Goal: Task Accomplishment & Management: Complete application form

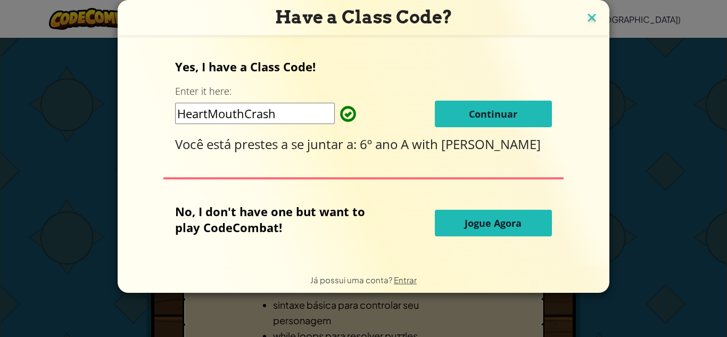
click at [585, 23] on img at bounding box center [592, 19] width 14 height 16
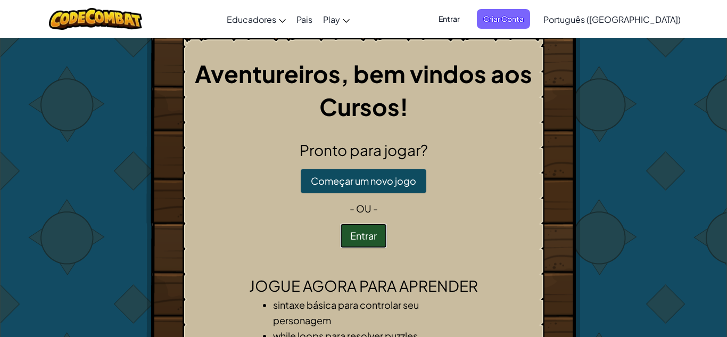
click at [365, 240] on button "Entrar" at bounding box center [363, 235] width 47 height 24
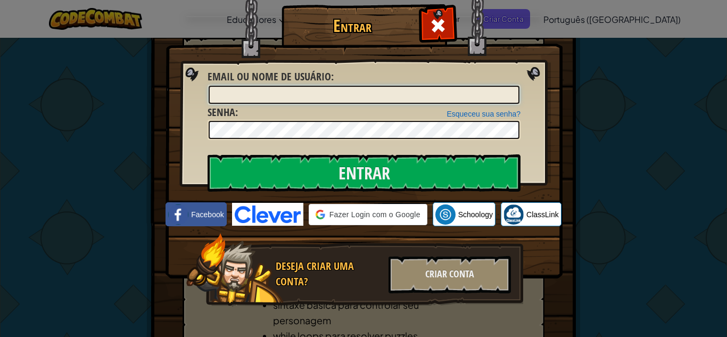
click at [280, 100] on input "Email ou nome de usuário :" at bounding box center [363, 95] width 311 height 18
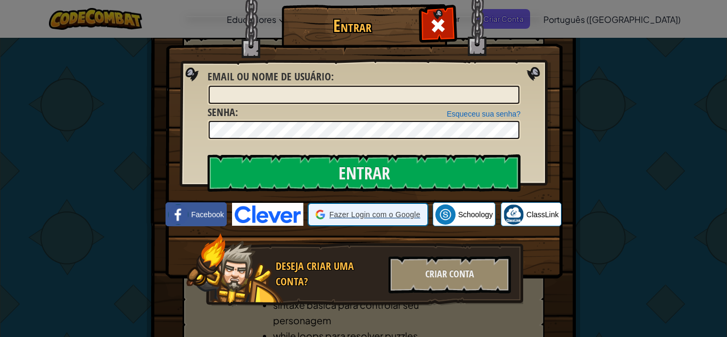
click at [321, 211] on icon at bounding box center [320, 215] width 10 height 10
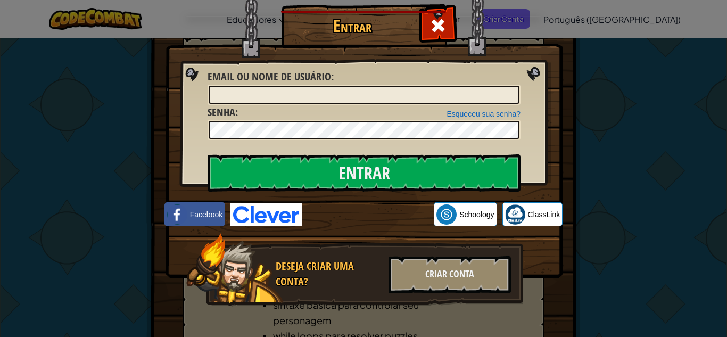
scroll to position [5, 0]
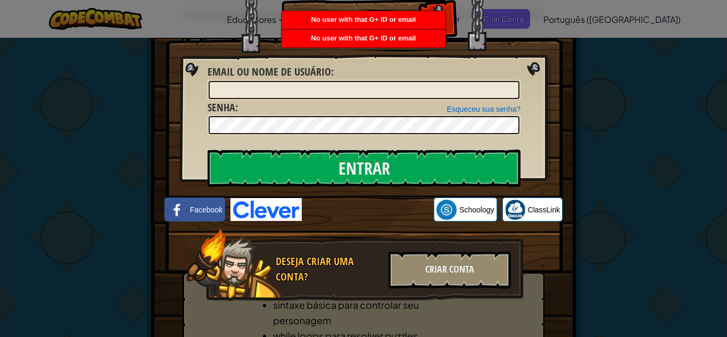
click at [428, 101] on div "Esqueceu sua senha? Senha :" at bounding box center [363, 118] width 313 height 36
click at [429, 95] on input "Email ou nome de usuário :" at bounding box center [363, 90] width 311 height 18
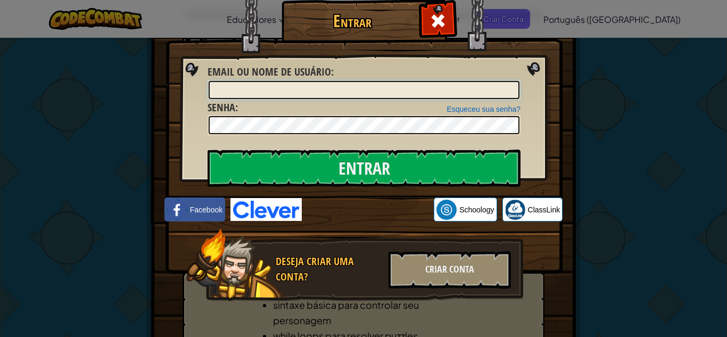
click at [431, 93] on input "Email ou nome de usuário :" at bounding box center [363, 90] width 311 height 18
click at [429, 97] on input "Email ou nome de usuário :" at bounding box center [363, 90] width 311 height 18
click at [427, 282] on div "Criar Conta" at bounding box center [449, 269] width 122 height 37
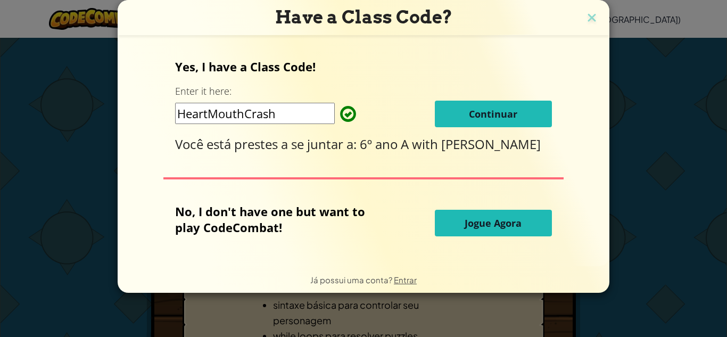
click at [465, 122] on button "Continuar" at bounding box center [493, 114] width 117 height 27
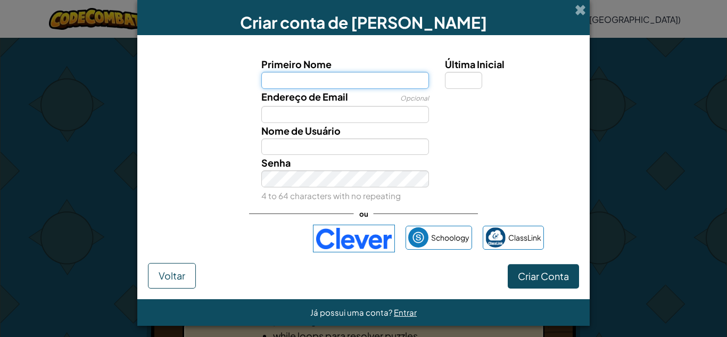
click at [306, 85] on input "Primeiro Nome" at bounding box center [345, 80] width 168 height 17
click at [310, 62] on span "Primeiro Nome" at bounding box center [296, 64] width 70 height 12
click at [310, 72] on input "Primeiro Nome" at bounding box center [345, 80] width 168 height 17
type input "Shoto"
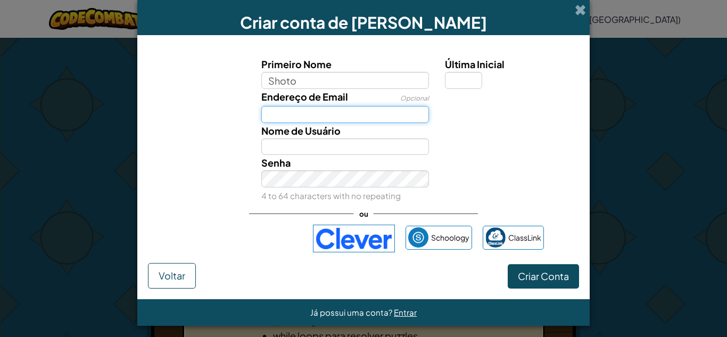
click at [276, 114] on input "Endereço de Email" at bounding box center [345, 114] width 168 height 17
type input "Shoto"
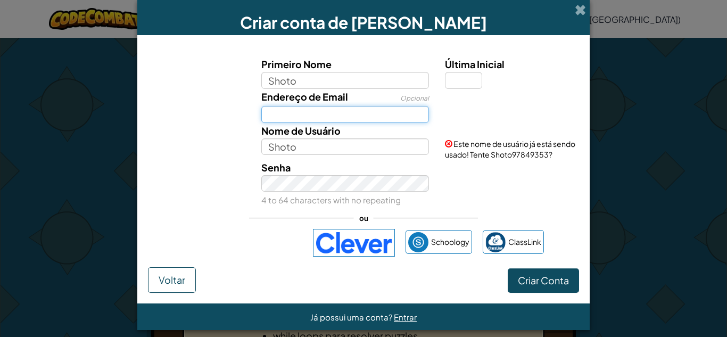
type input "005500@christmaster.com.br"
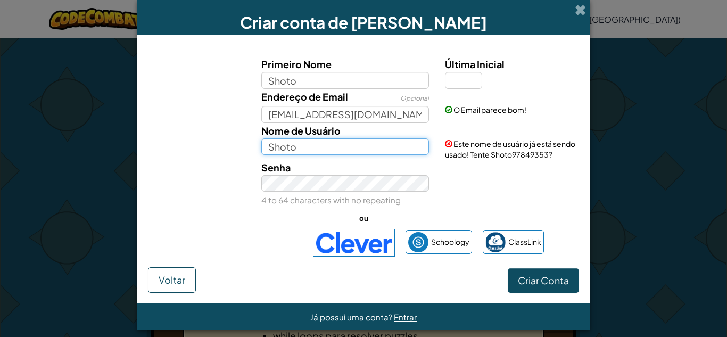
click at [307, 140] on input "Shoto" at bounding box center [345, 146] width 168 height 17
type input "Shototodoroki"
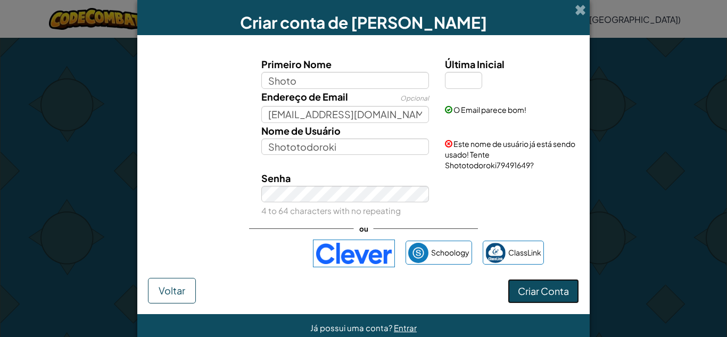
click at [544, 291] on span "Criar Conta" at bounding box center [543, 291] width 51 height 12
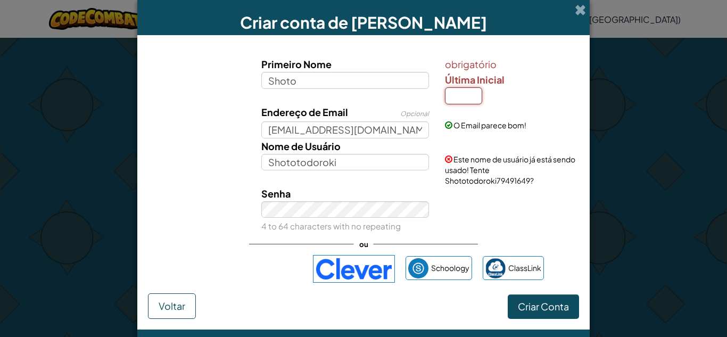
click at [446, 90] on input "Última Inicial" at bounding box center [463, 95] width 37 height 17
type input "a"
click at [548, 296] on button "Criar Conta" at bounding box center [542, 306] width 71 height 24
type input "ShotoA"
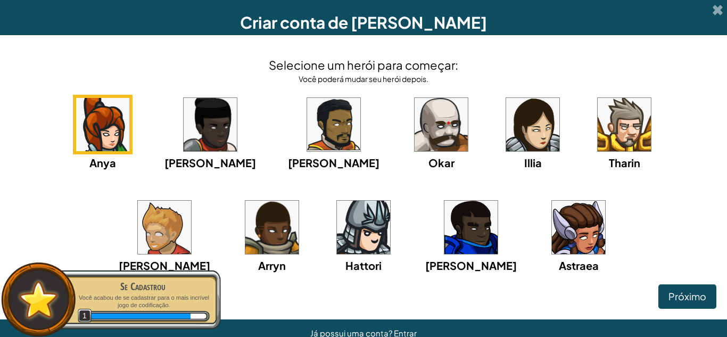
click at [506, 131] on img at bounding box center [532, 124] width 53 height 53
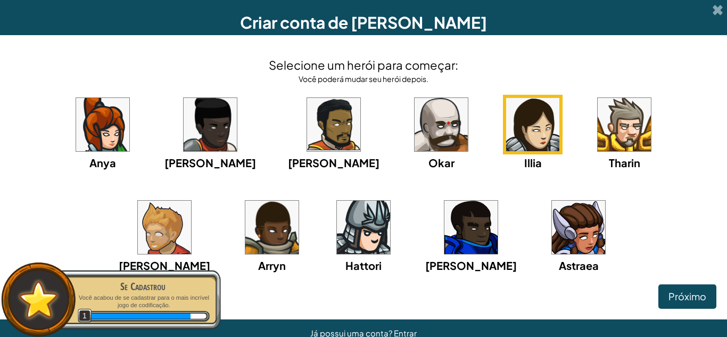
click at [666, 282] on div "Anya Ida Alejandro Okar Illia Tharin Ned Arryn Hattori Gordon Astraea" at bounding box center [363, 197] width 705 height 205
click at [673, 284] on button "Próximo" at bounding box center [687, 296] width 58 height 24
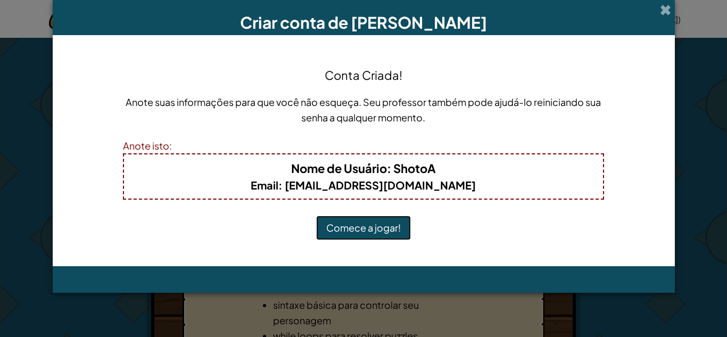
click at [343, 233] on button "Comece a jogar!" at bounding box center [363, 227] width 95 height 24
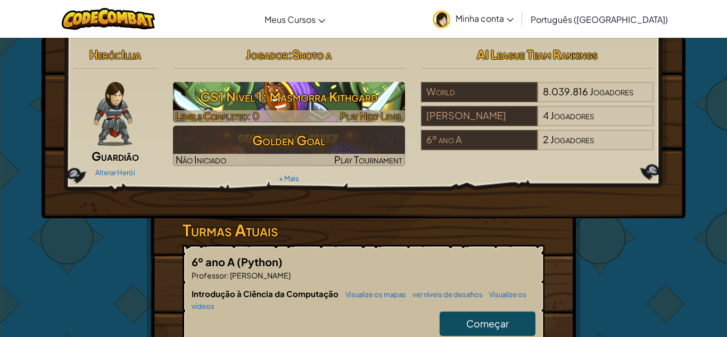
click at [312, 97] on h3 "CS1 Nível 1: Masmorra Kithgard" at bounding box center [289, 97] width 232 height 24
select select "pt-BR"
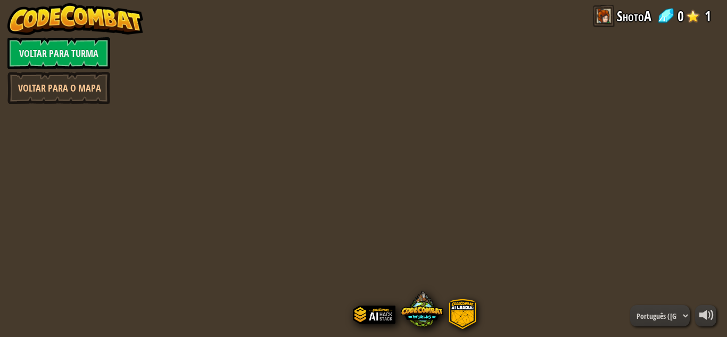
select select "pt-BR"
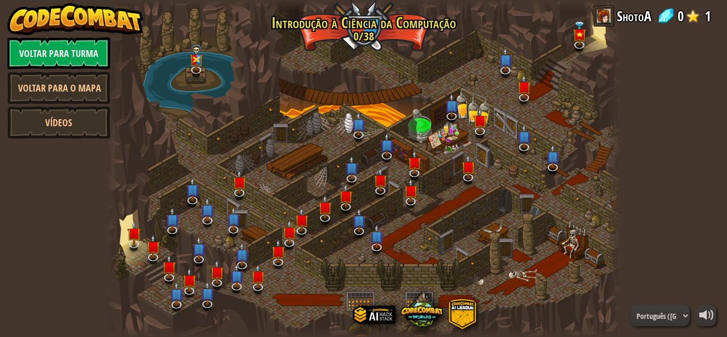
select select "pt-BR"
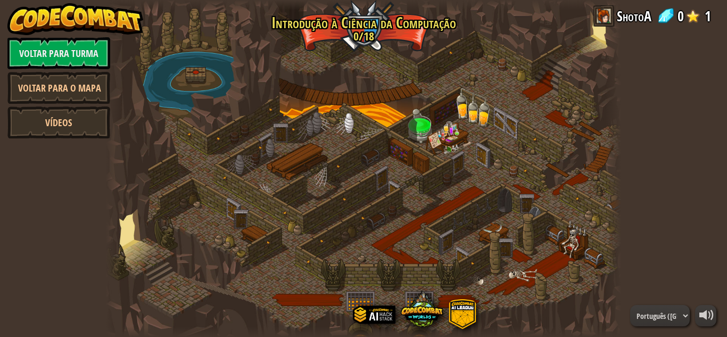
select select "pt-BR"
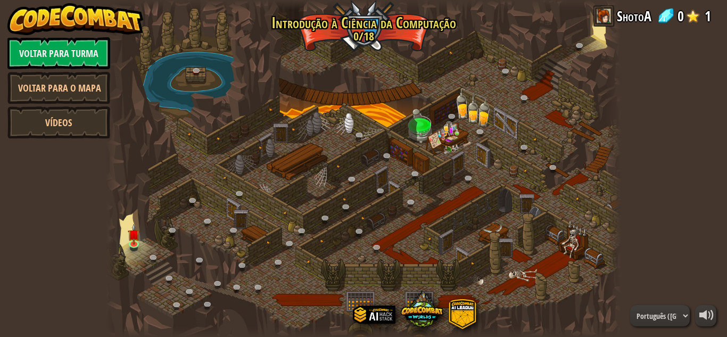
click at [252, 179] on div at bounding box center [363, 168] width 515 height 337
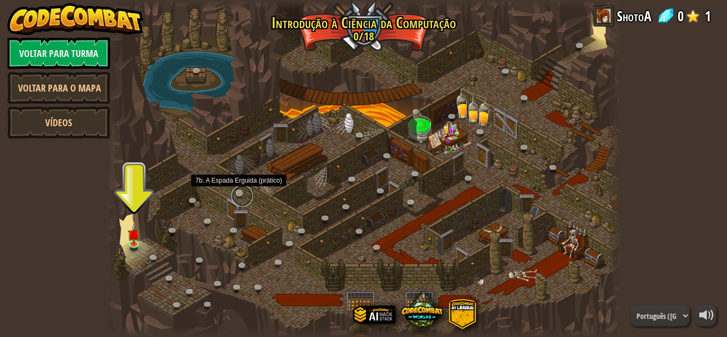
click at [246, 199] on link at bounding box center [241, 195] width 21 height 21
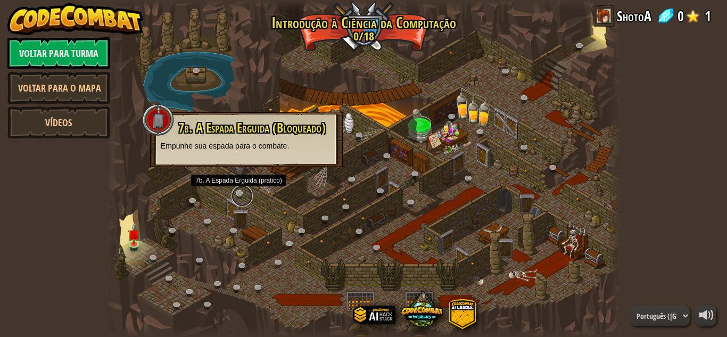
click at [246, 196] on link at bounding box center [241, 195] width 21 height 21
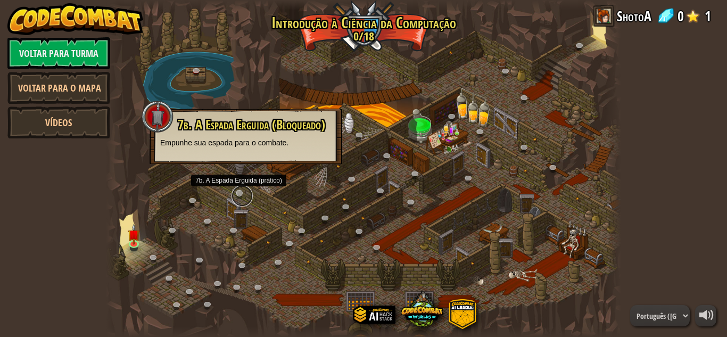
click at [243, 196] on link at bounding box center [241, 195] width 21 height 21
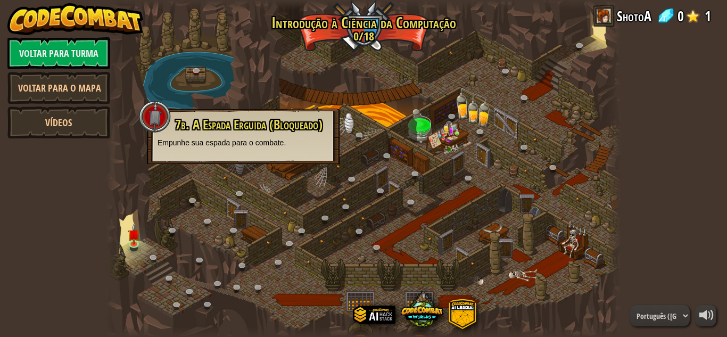
click at [222, 234] on div at bounding box center [363, 168] width 515 height 337
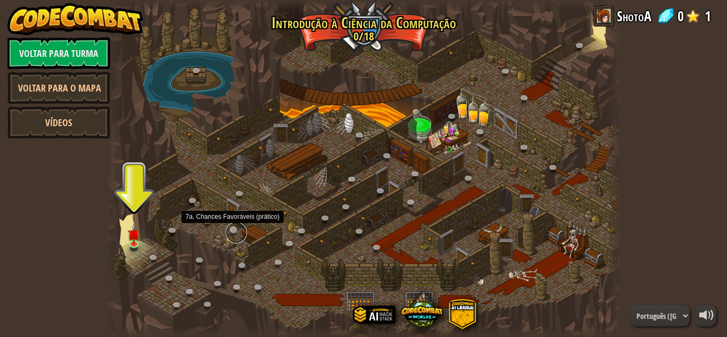
click at [228, 231] on link at bounding box center [236, 232] width 21 height 21
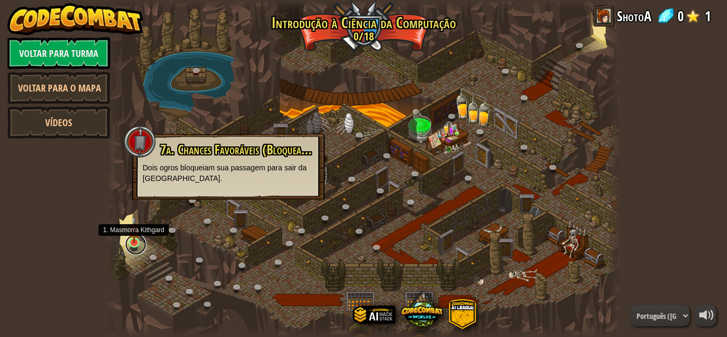
click at [133, 244] on link at bounding box center [135, 243] width 21 height 21
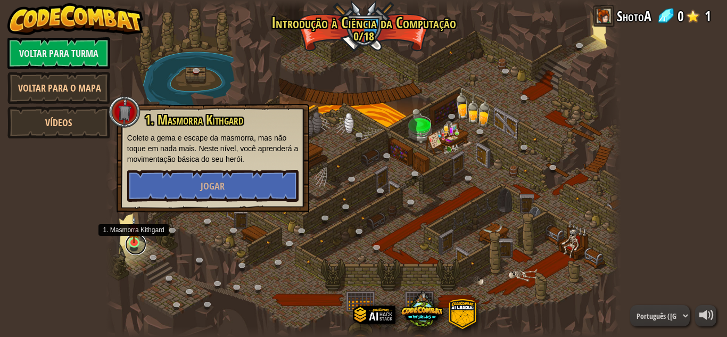
click at [132, 245] on link at bounding box center [135, 243] width 21 height 21
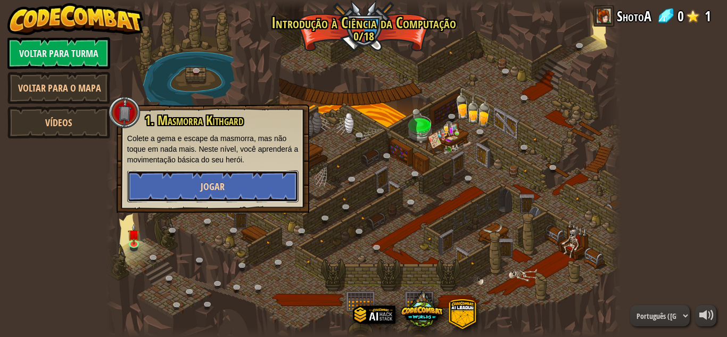
click at [168, 188] on button "Jogar" at bounding box center [212, 186] width 171 height 32
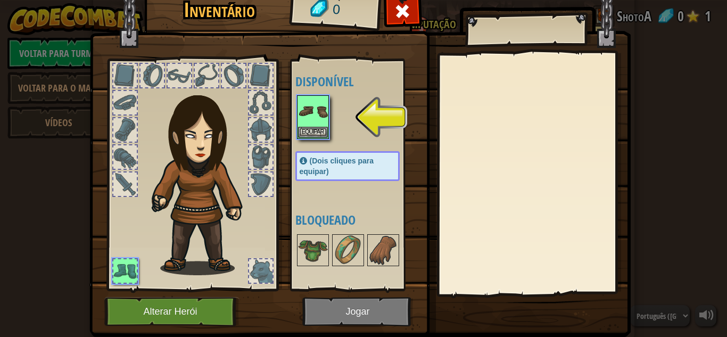
click at [332, 316] on img at bounding box center [359, 144] width 541 height 386
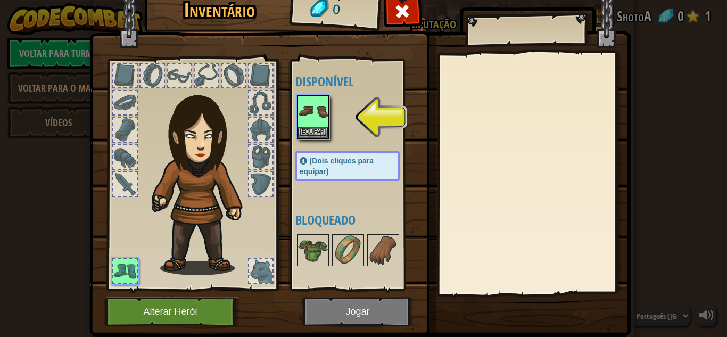
click at [332, 316] on img at bounding box center [359, 144] width 541 height 386
click at [302, 109] on img at bounding box center [313, 111] width 30 height 30
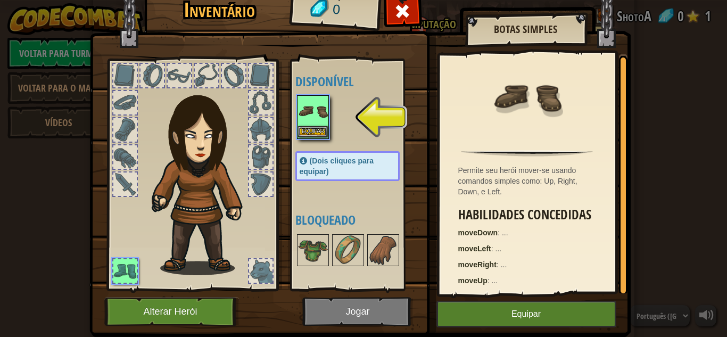
click at [302, 109] on img at bounding box center [313, 111] width 30 height 30
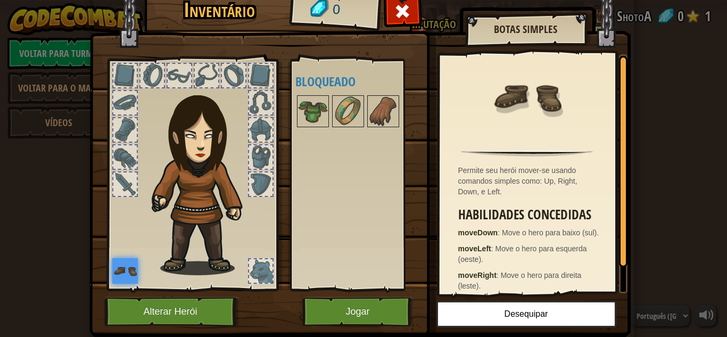
click at [321, 291] on img at bounding box center [359, 144] width 541 height 386
click at [327, 305] on button "Jogar" at bounding box center [357, 311] width 111 height 29
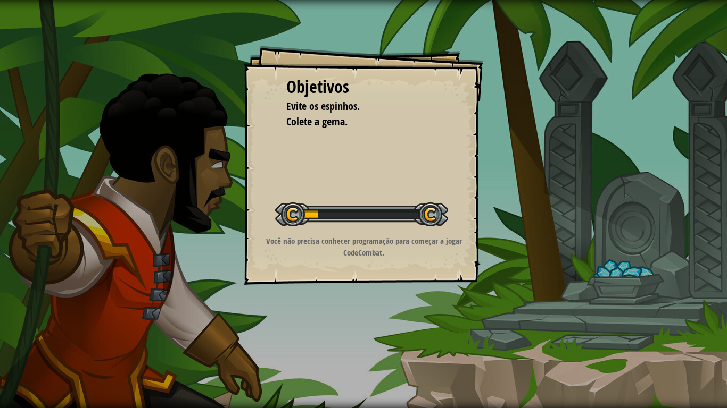
click at [327, 336] on div "Objetivos Evite os espinhos. Colete a gema. Iniciar Nível Erro ao carregar do s…" at bounding box center [363, 204] width 727 height 408
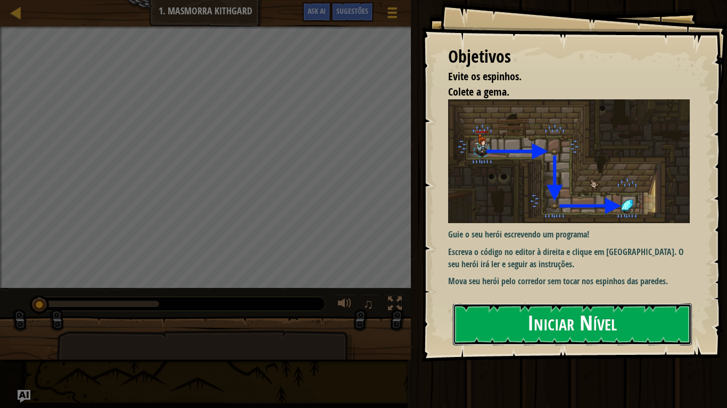
click at [639, 336] on button "Iniciar Nível" at bounding box center [572, 325] width 239 height 42
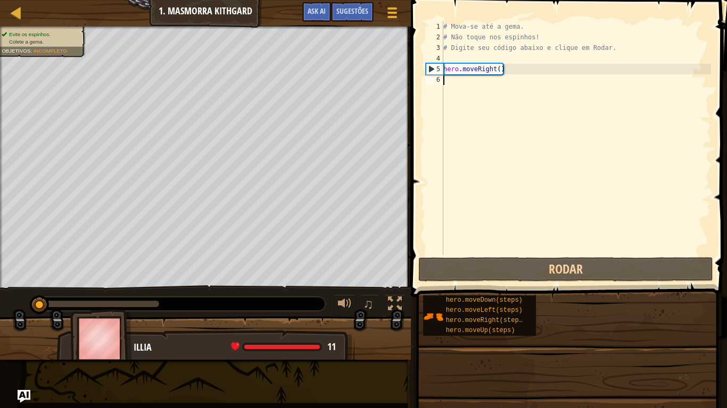
click at [493, 234] on span at bounding box center [569, 133] width 324 height 329
